Goal: Information Seeking & Learning: Learn about a topic

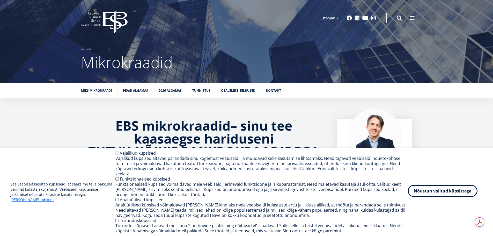
click at [426, 196] on button "Nõustun valitud küpsistega" at bounding box center [443, 191] width 70 height 12
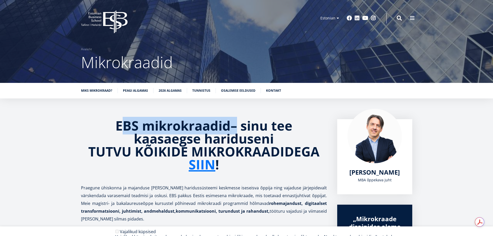
drag, startPoint x: 123, startPoint y: 128, endPoint x: 243, endPoint y: 128, distance: 120.0
click at [243, 128] on h2 "EBS mikrokraadid – sinu tee kaasaegse hariduseni TUTVU KÕIKIDE MIKROKRAADIDEGA …" at bounding box center [204, 145] width 246 height 52
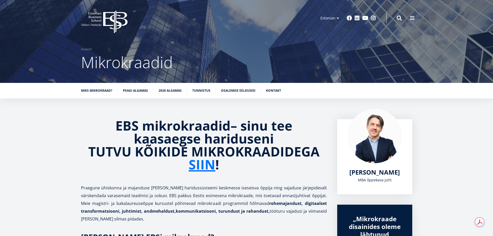
click at [243, 128] on strong "sinu tee kaasaegse hariduseni TUTVU KÕIKIDE MIKROKRAADIDEGA SIIN !" at bounding box center [203, 145] width 231 height 56
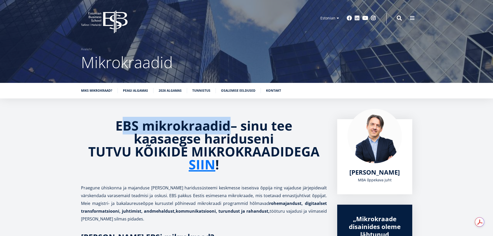
drag, startPoint x: 122, startPoint y: 125, endPoint x: 228, endPoint y: 127, distance: 105.6
click at [228, 127] on strong "EBS mikrokraadid" at bounding box center [172, 126] width 115 height 18
click at [124, 129] on strong "EBS mikrokraadid" at bounding box center [172, 126] width 115 height 18
drag, startPoint x: 131, startPoint y: 124, endPoint x: 228, endPoint y: 129, distance: 96.9
click at [228, 129] on strong "EBS mikrokraadid" at bounding box center [172, 126] width 115 height 18
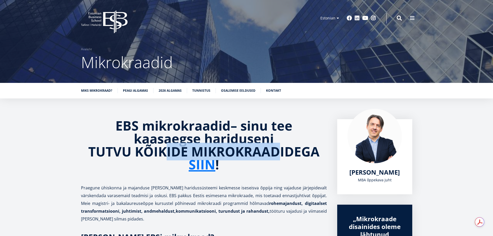
drag, startPoint x: 191, startPoint y: 151, endPoint x: 263, endPoint y: 151, distance: 72.2
click at [263, 151] on strong "sinu tee kaasaegse hariduseni TUTVU KÕIKIDE MIKROKRAADIDEGA SIIN !" at bounding box center [203, 145] width 231 height 56
click at [263, 150] on strong "sinu tee kaasaegse hariduseni TUTVU KÕIKIDE MIKROKRAADIDEGA SIIN !" at bounding box center [203, 145] width 231 height 56
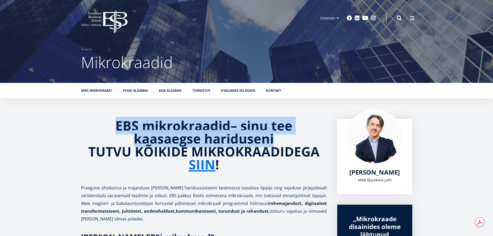
drag, startPoint x: 108, startPoint y: 120, endPoint x: 302, endPoint y: 132, distance: 194.5
click at [302, 132] on h2 "EBS mikrokraadid – sinu tee kaasaegse hariduseni TUTVU KÕIKIDE MIKROKRAADIDEGA …" at bounding box center [204, 145] width 246 height 52
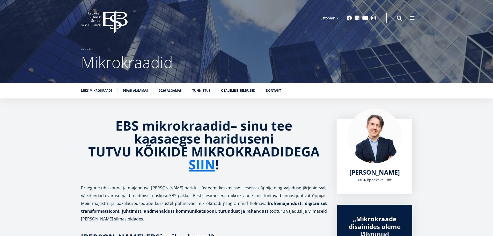
scroll to position [103, 0]
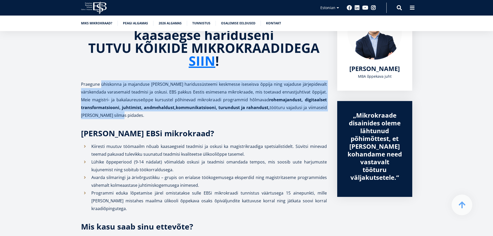
drag, startPoint x: 125, startPoint y: 107, endPoint x: 109, endPoint y: 116, distance: 18.6
click at [112, 117] on p "Praegune ühiskonna ja majanduse [PERSON_NAME] haridussüsteemi keskmesse iseseis…" at bounding box center [204, 99] width 246 height 39
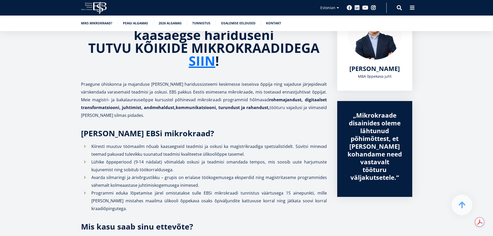
click at [116, 145] on p "Kiiresti muutuv töömaailm nõuab kaasaegseid teadmisi ja oskusi ka magistrikraad…" at bounding box center [208, 150] width 235 height 16
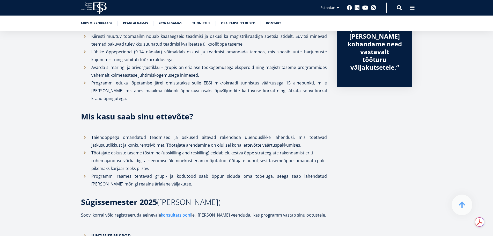
scroll to position [259, 0]
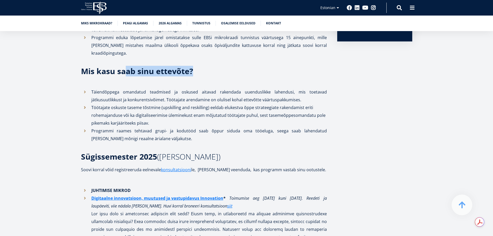
drag, startPoint x: 124, startPoint y: 73, endPoint x: 224, endPoint y: 73, distance: 100.4
click at [224, 73] on h3 "Mis kasu saab sinu ettevõte?" at bounding box center [204, 75] width 246 height 16
drag, startPoint x: 88, startPoint y: 72, endPoint x: 186, endPoint y: 75, distance: 98.3
click at [186, 75] on strong "Mis kasu saab sinu ettevõte?" at bounding box center [137, 71] width 112 height 11
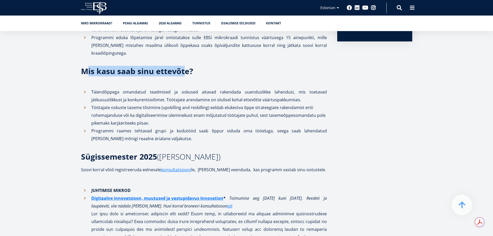
click at [186, 75] on strong "Mis kasu saab sinu ettevõte?" at bounding box center [137, 71] width 112 height 11
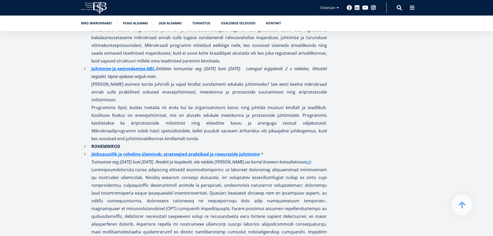
scroll to position [517, 0]
